Goal: Transaction & Acquisition: Obtain resource

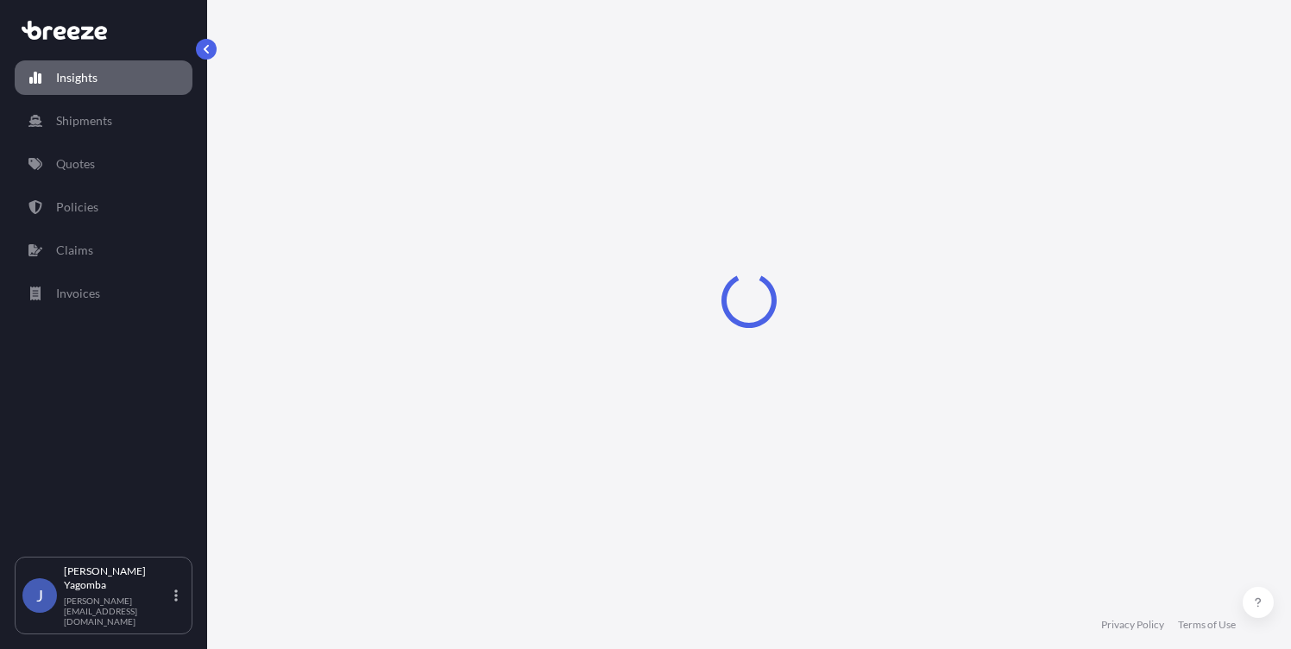
select select "2025"
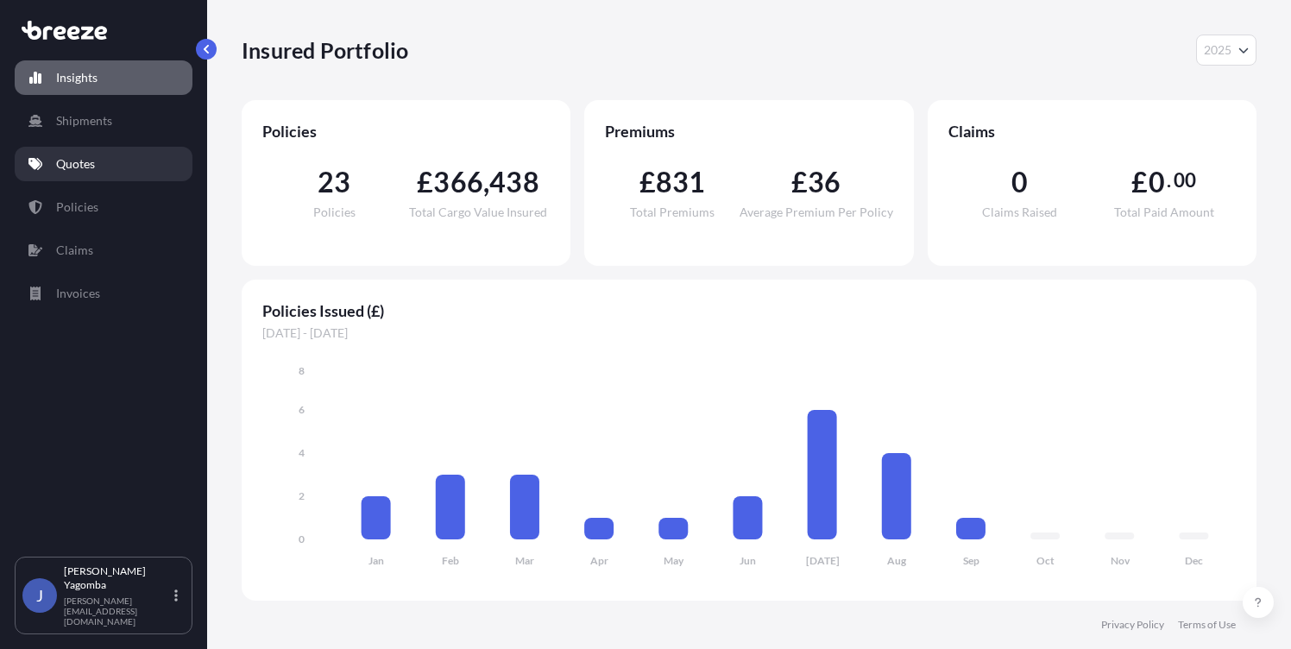
click at [91, 163] on p "Quotes" at bounding box center [75, 163] width 39 height 17
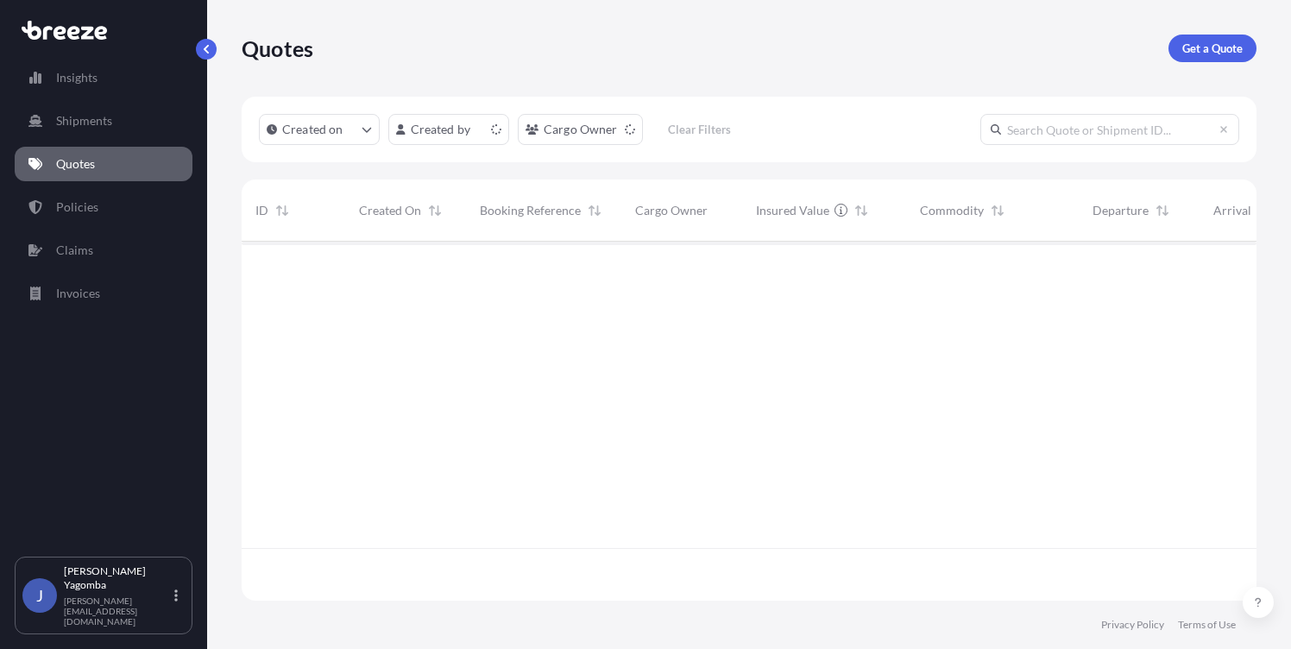
scroll to position [369, 1015]
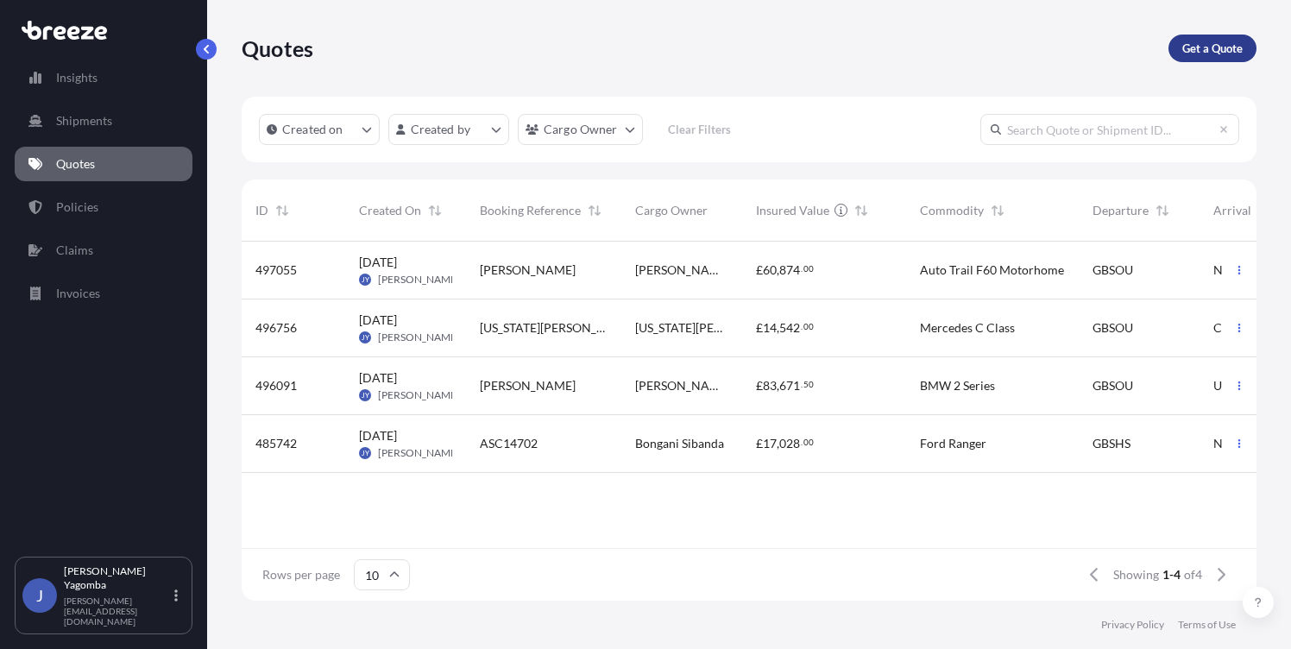
click at [1215, 50] on p "Get a Quote" at bounding box center [1213, 48] width 60 height 17
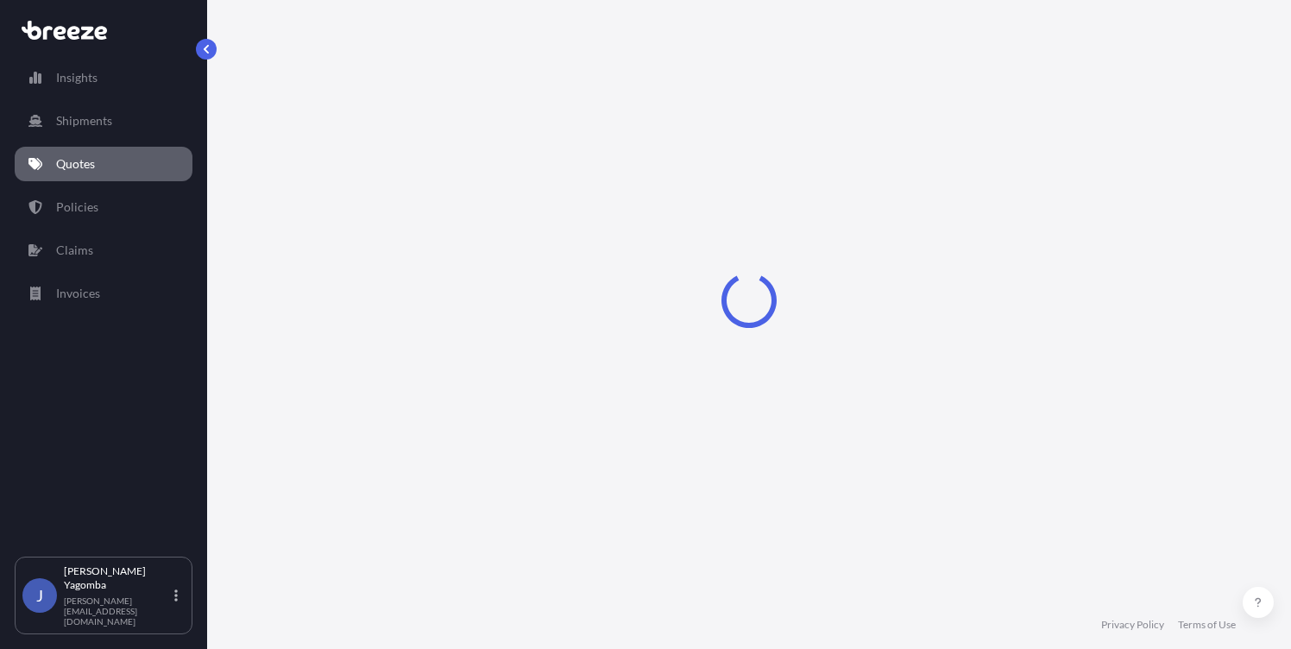
select select "Sea"
select select "1"
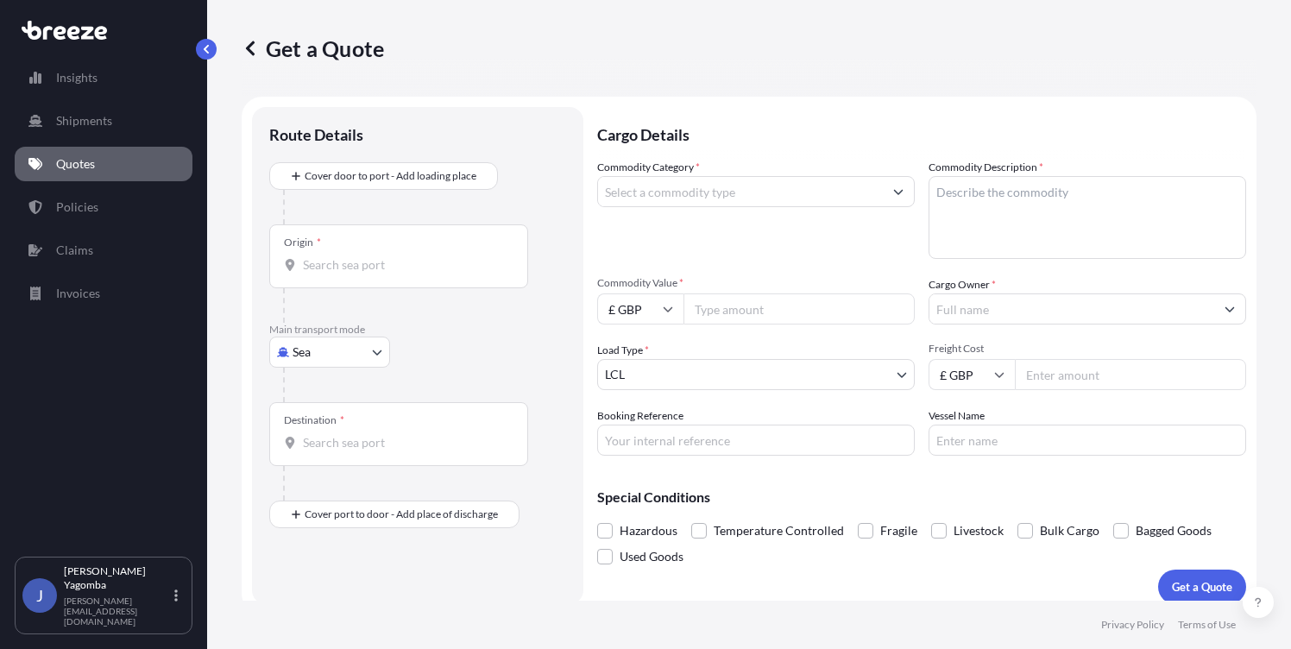
scroll to position [14, 0]
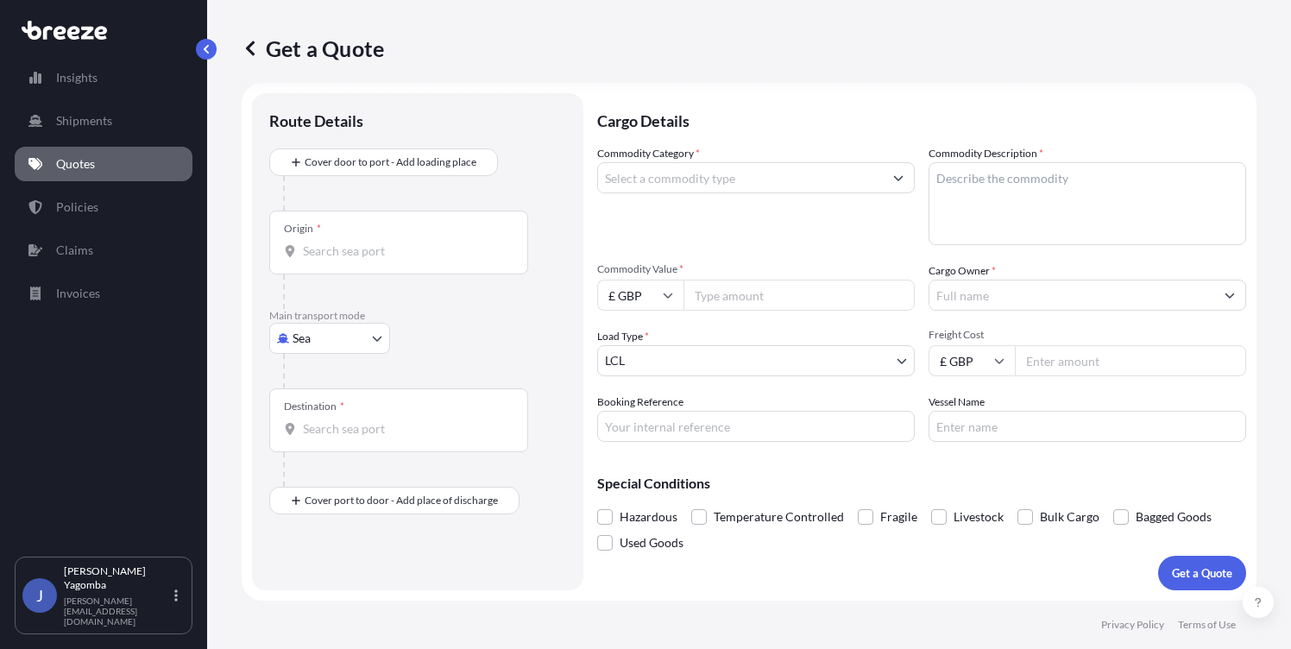
click at [655, 427] on input "Booking Reference" at bounding box center [756, 426] width 318 height 31
paste input "ASC14937"
type input "ASC14937"
click at [1042, 365] on input "Freight Cost" at bounding box center [1130, 360] width 231 height 31
click at [1048, 363] on input "160000" at bounding box center [1130, 360] width 231 height 31
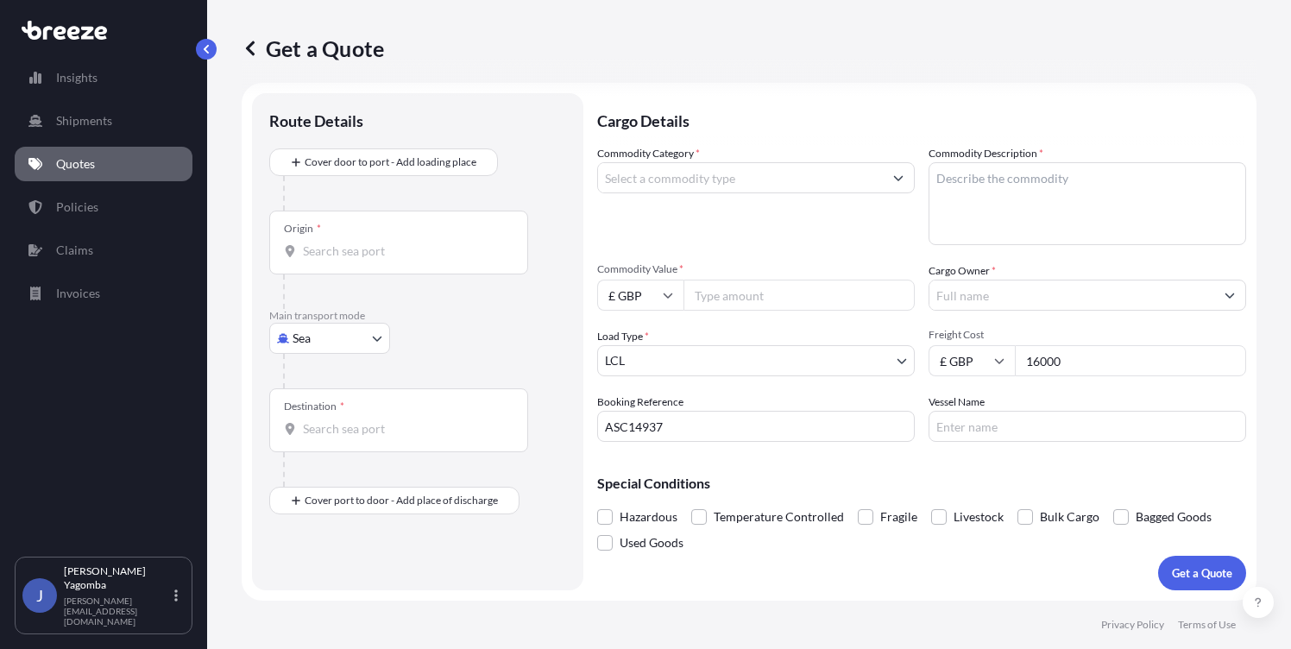
type input "16000"
click at [776, 300] on input "Commodity Value *" at bounding box center [799, 295] width 231 height 31
type input "760"
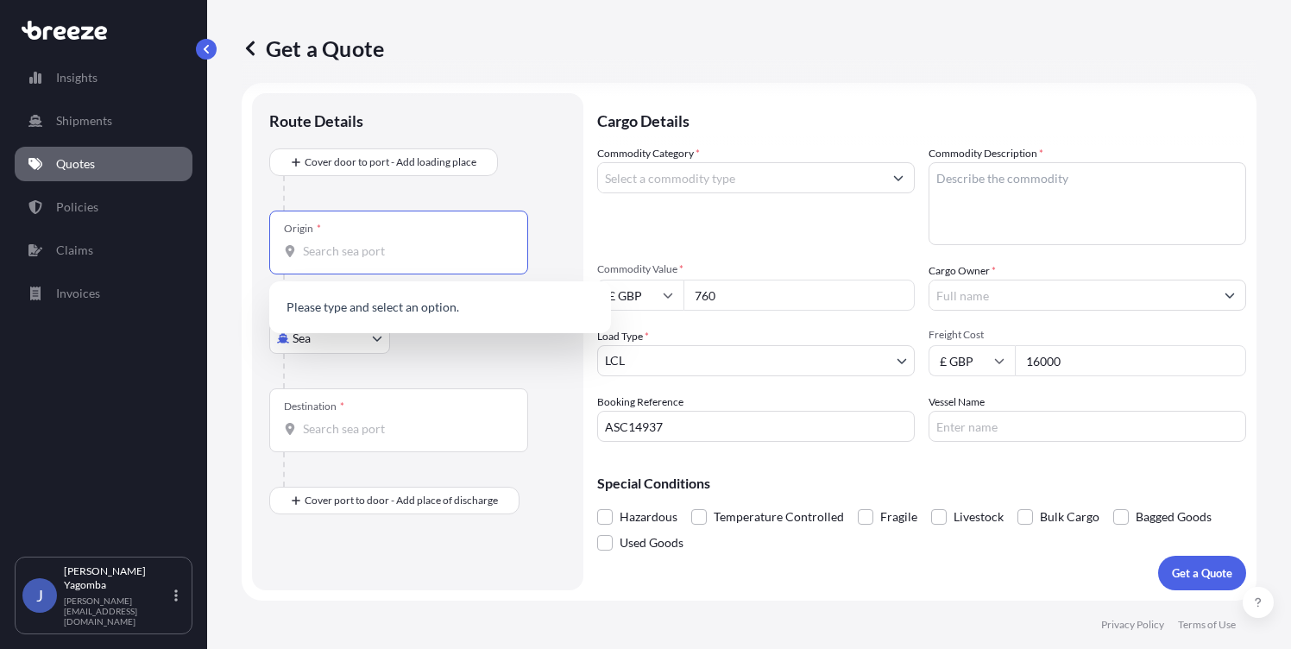
click at [422, 251] on input "Origin *" at bounding box center [405, 251] width 204 height 17
type input "o"
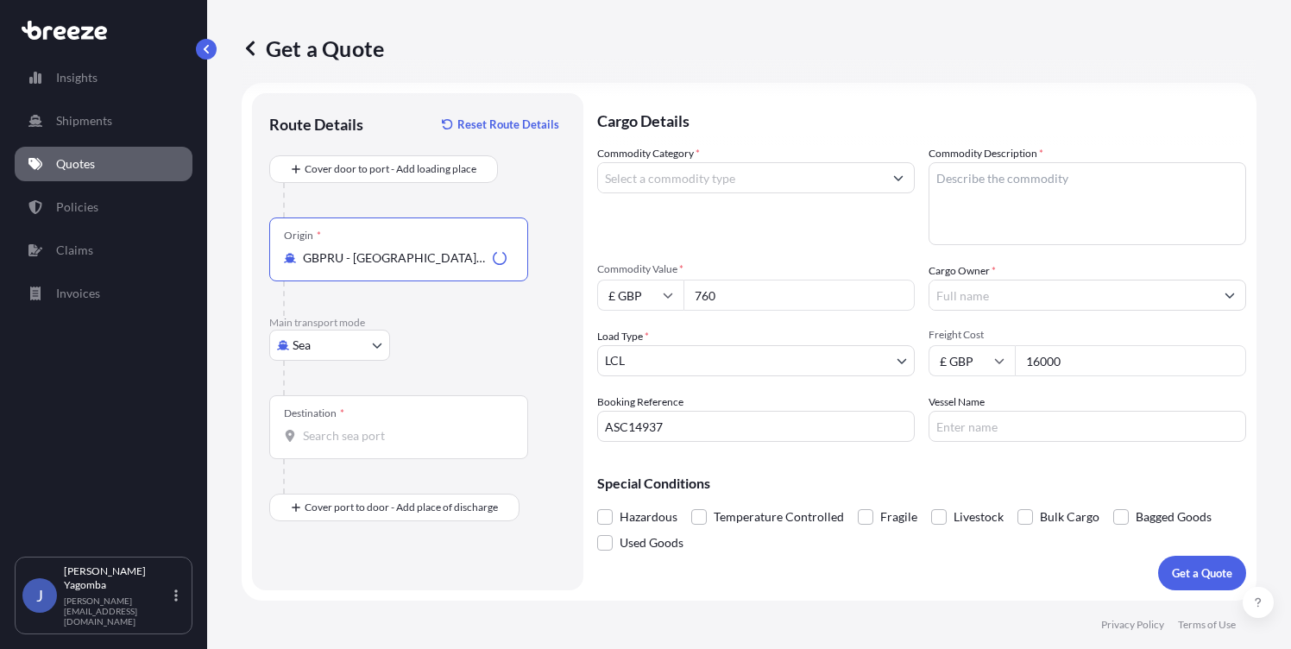
type input "GBPRU - [GEOGRAPHIC_DATA], [GEOGRAPHIC_DATA]"
click at [330, 444] on input "Destination *" at bounding box center [405, 435] width 204 height 17
type input "[PERSON_NAME] - Yenikoy-[GEOGRAPHIC_DATA], [GEOGRAPHIC_DATA]"
click at [865, 179] on input "Commodity Category *" at bounding box center [740, 177] width 285 height 31
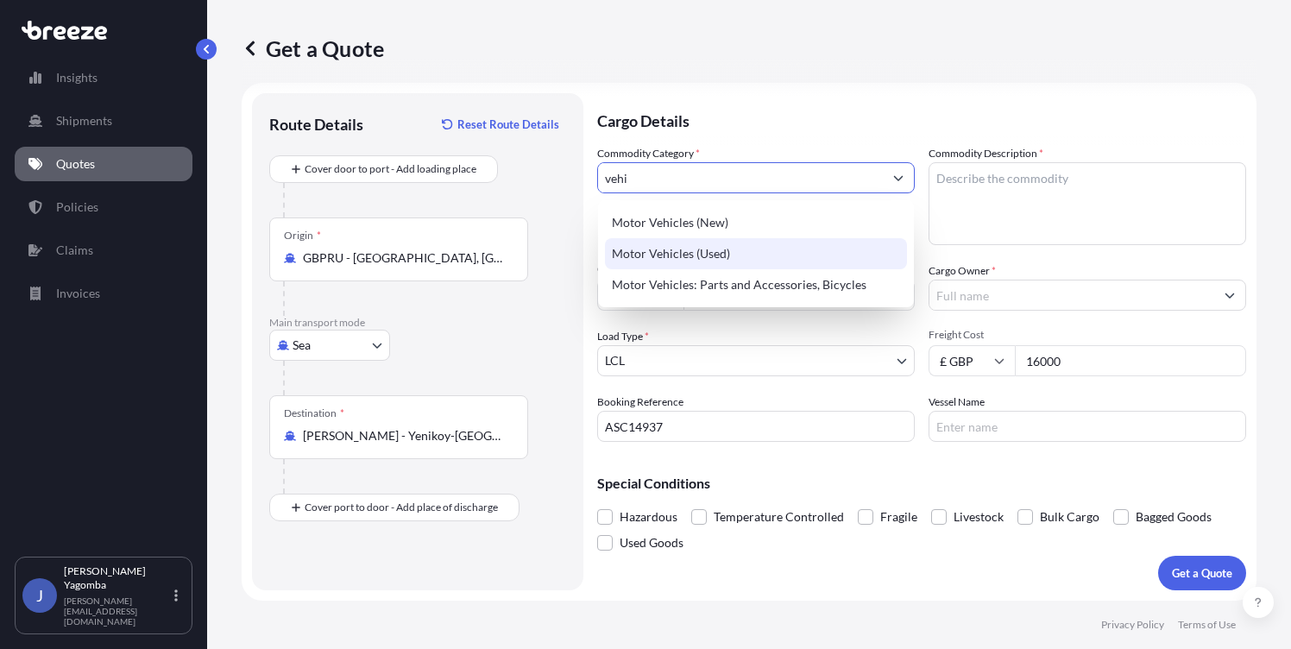
click at [731, 251] on div "Motor Vehicles (Used)" at bounding box center [756, 253] width 302 height 31
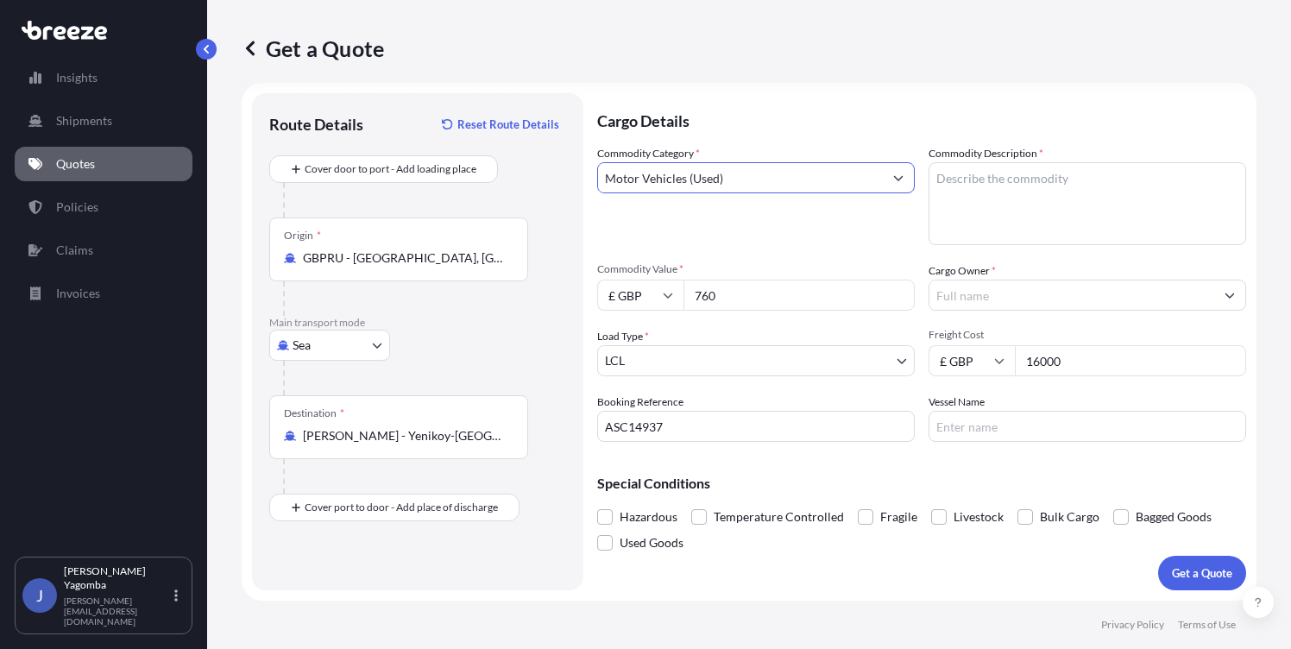
type input "Motor Vehicles (Used)"
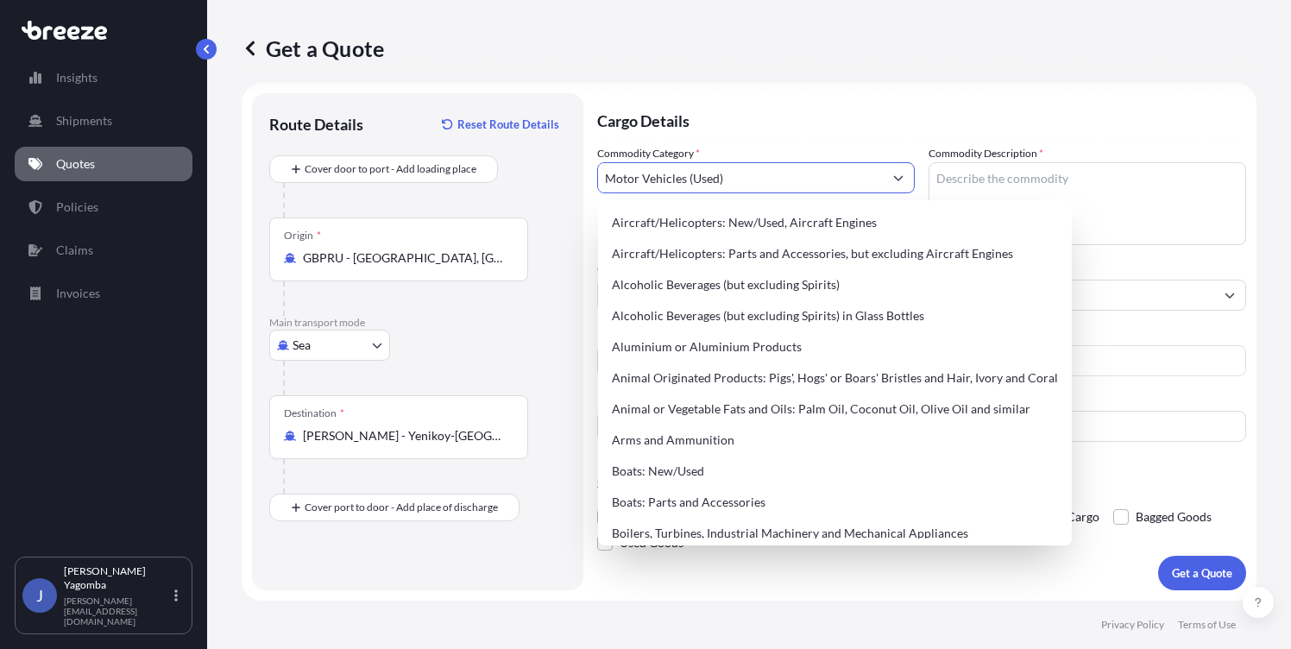
click at [1025, 161] on div "Commodity Description *" at bounding box center [1088, 195] width 318 height 100
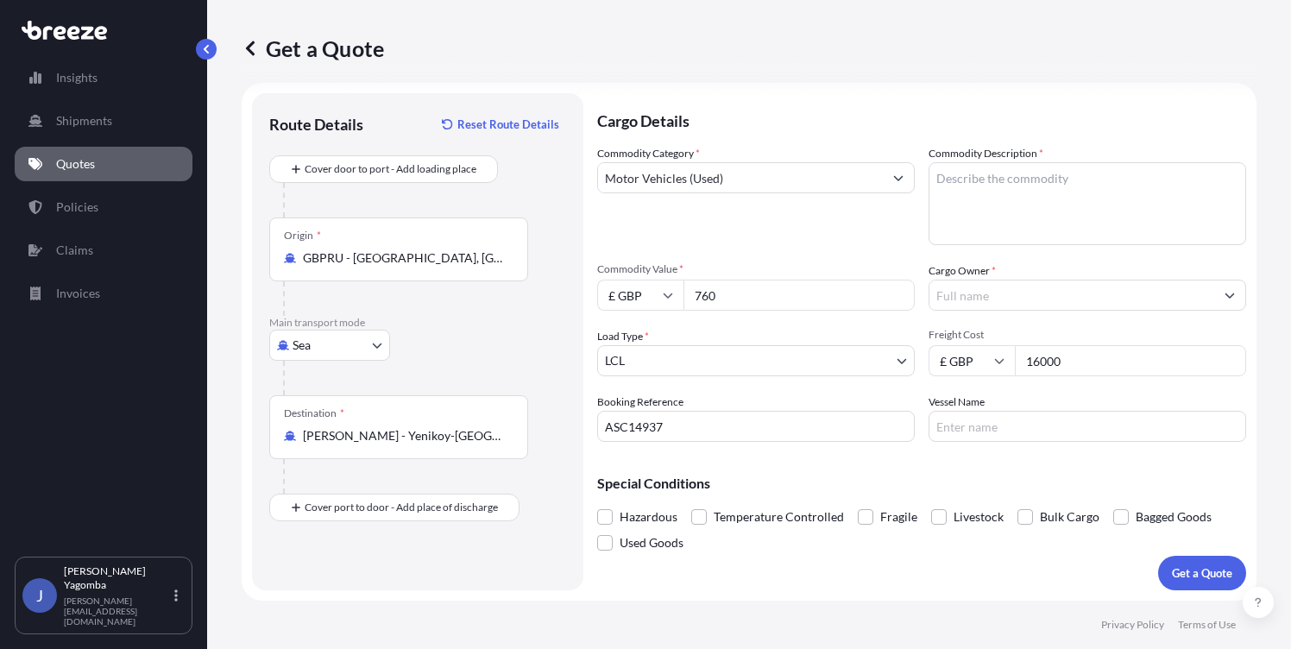
click at [1013, 183] on textarea "Commodity Description *" at bounding box center [1088, 203] width 318 height 83
type textarea "Mercedes GLC 220D"
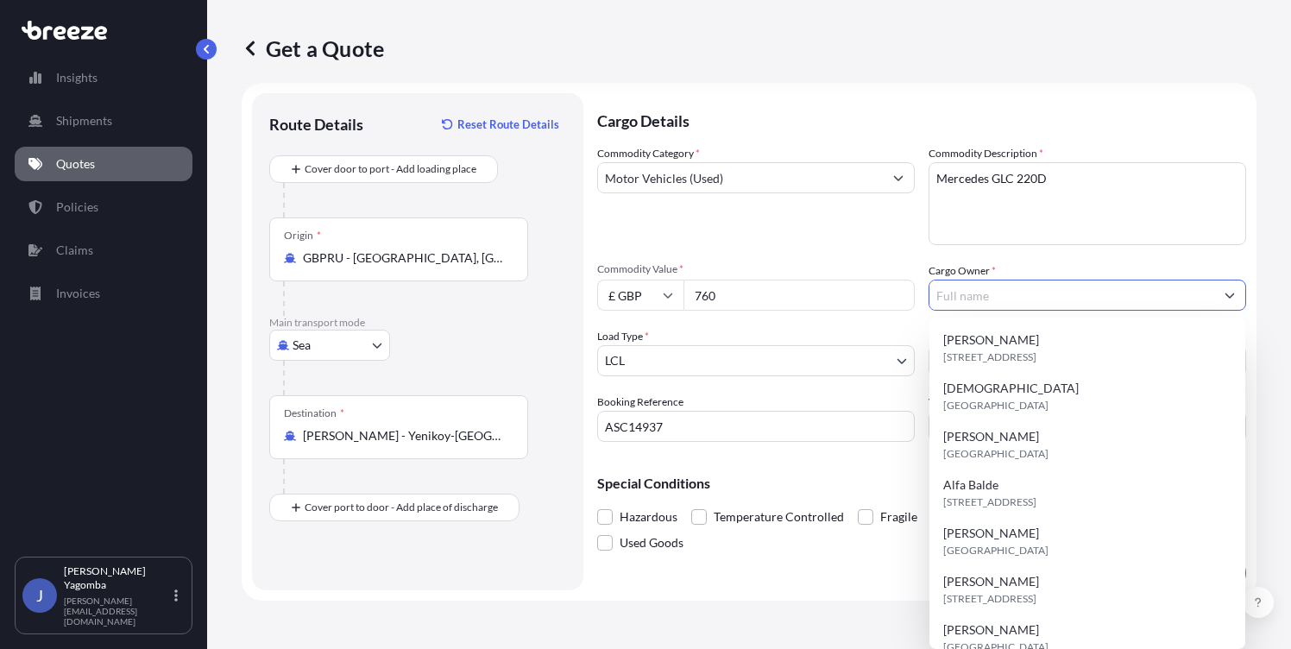
click at [968, 300] on input "Cargo Owner *" at bounding box center [1072, 295] width 285 height 31
paste input "[PERSON_NAME]"
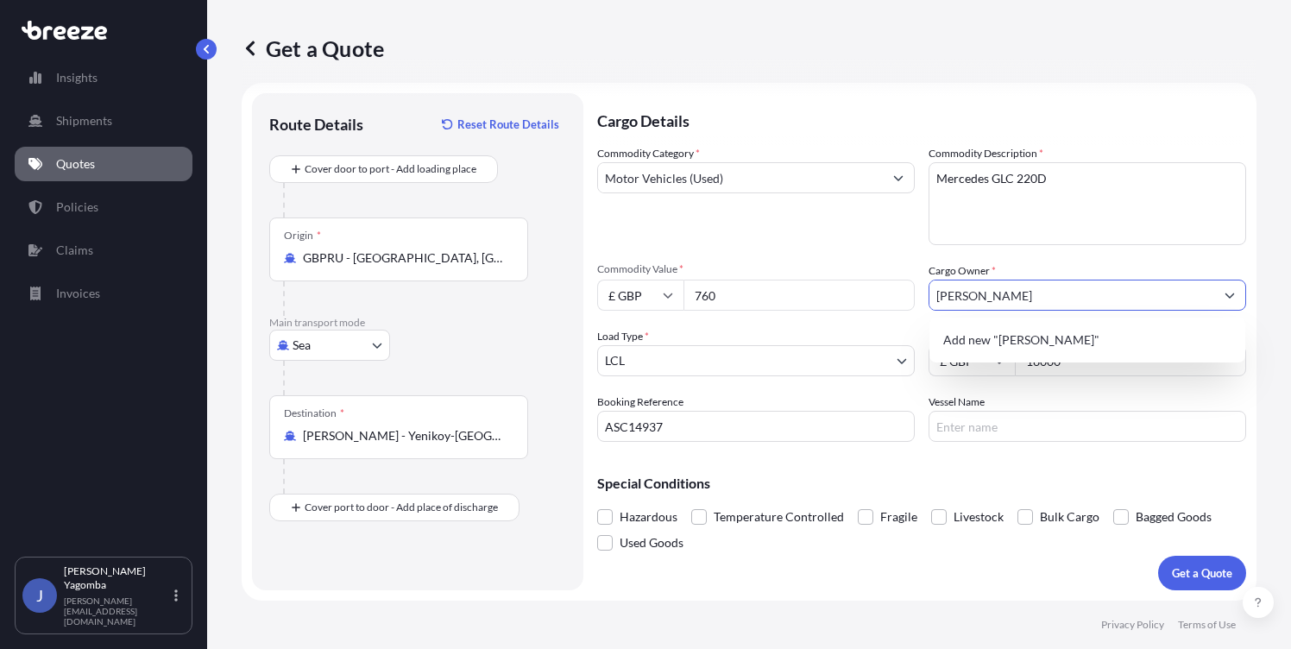
type input "[PERSON_NAME]"
click at [899, 242] on div "Commodity Category * Motor Vehicles (Used)" at bounding box center [756, 195] width 318 height 100
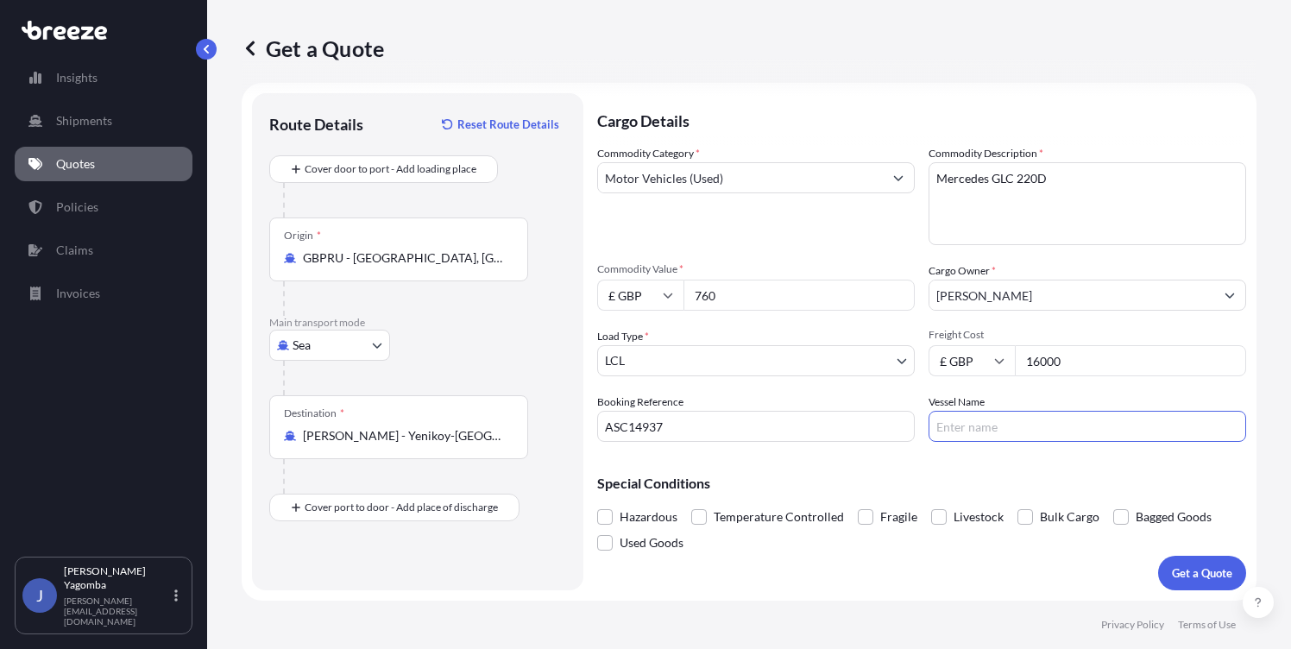
click at [965, 414] on input "Vessel Name" at bounding box center [1088, 426] width 318 height 31
type input "Coral Leader"
click at [1209, 565] on p "Get a Quote" at bounding box center [1202, 573] width 60 height 17
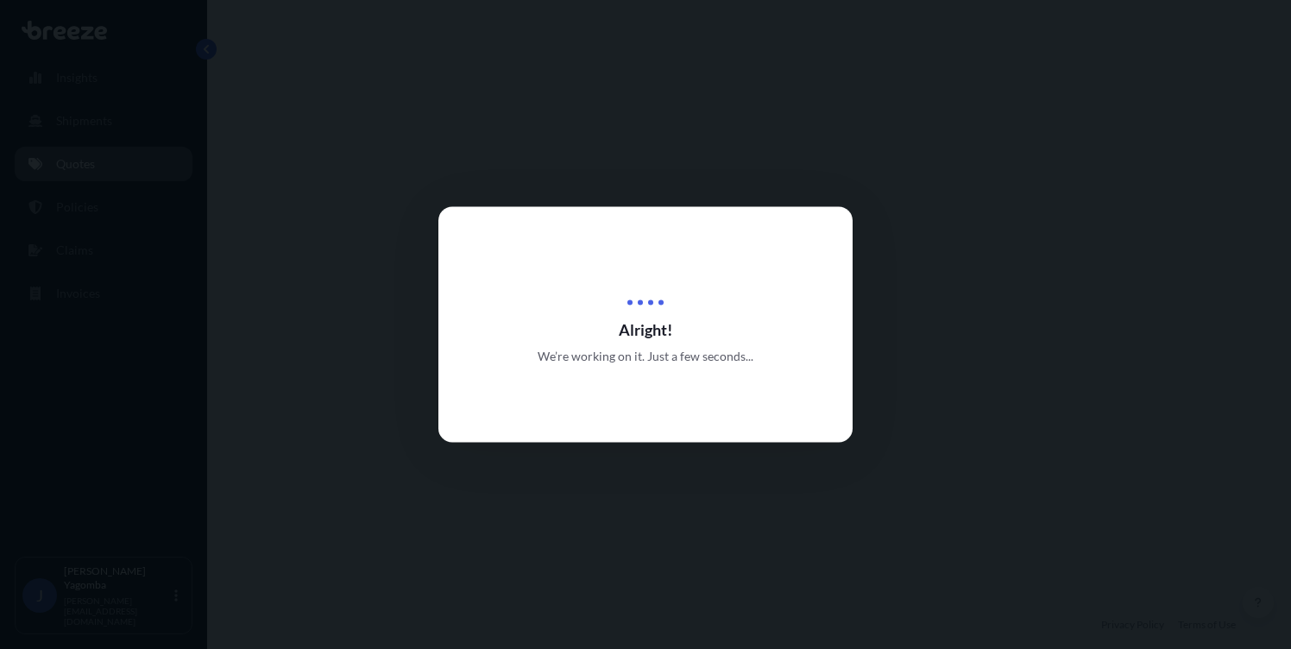
select select "Sea"
select select "1"
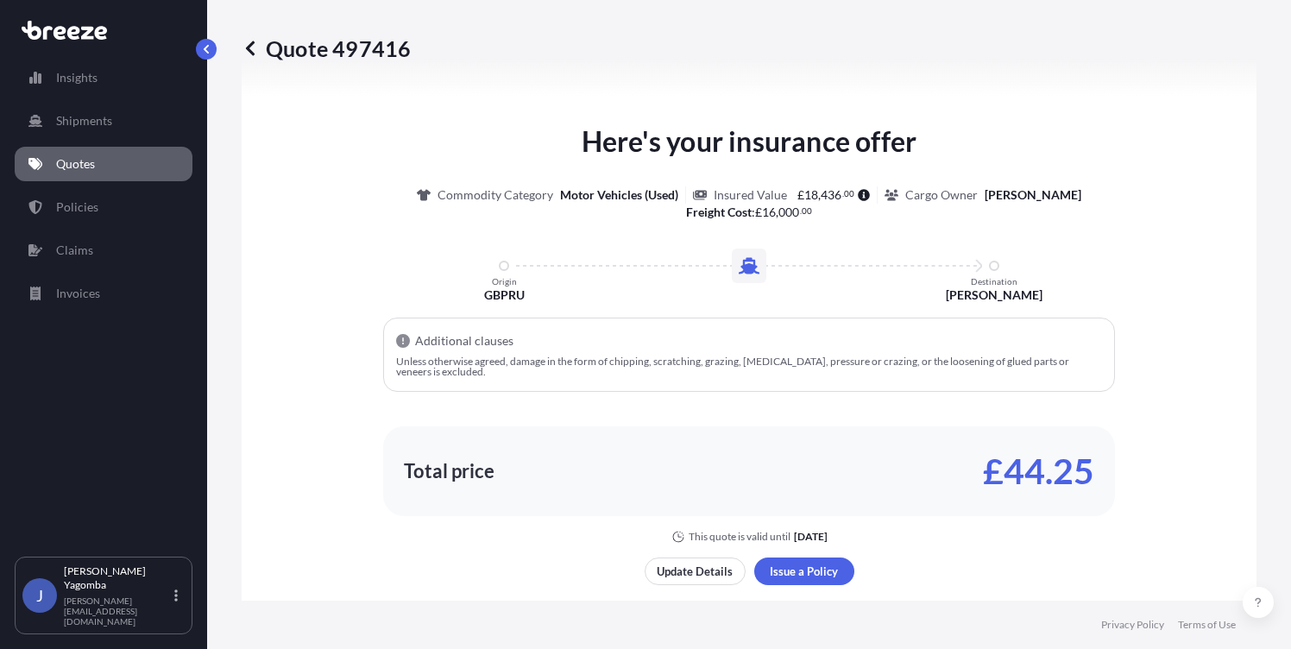
scroll to position [798, 0]
